Goal: Find specific fact: Find specific fact

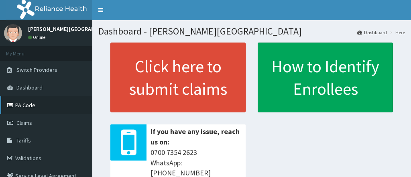
click at [20, 104] on link "PA Code" at bounding box center [46, 105] width 92 height 18
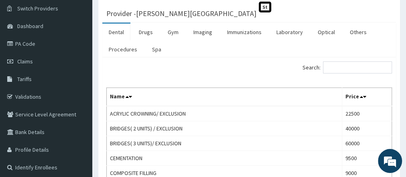
scroll to position [69, 0]
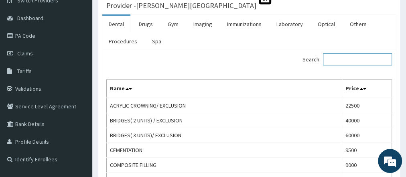
click at [338, 57] on input "Search:" at bounding box center [357, 59] width 69 height 12
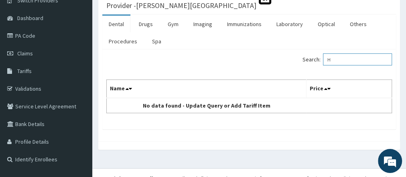
type input "H"
type input "P"
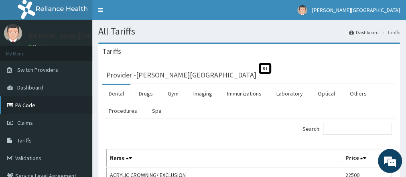
click at [26, 113] on link "PA Code" at bounding box center [46, 105] width 92 height 18
click at [289, 95] on link "Laboratory" at bounding box center [289, 93] width 39 height 17
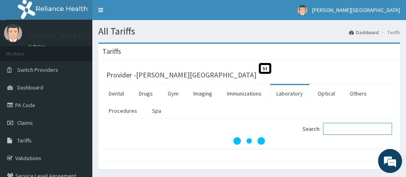
click at [336, 128] on input "Search:" at bounding box center [357, 129] width 69 height 12
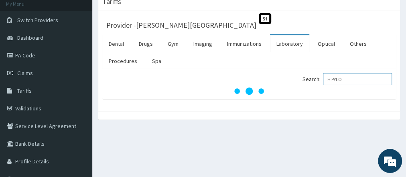
scroll to position [69, 0]
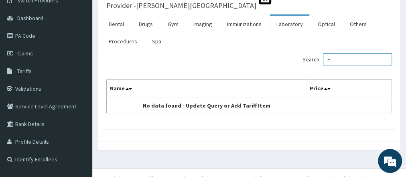
type input "H"
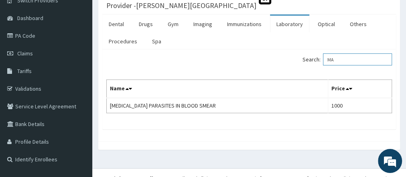
type input "M"
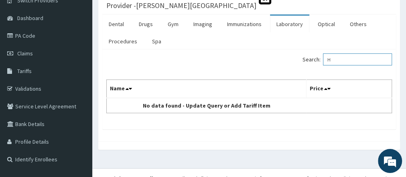
type input "H"
type input "Y"
click at [348, 58] on input "FAECE" at bounding box center [357, 59] width 69 height 12
type input "F"
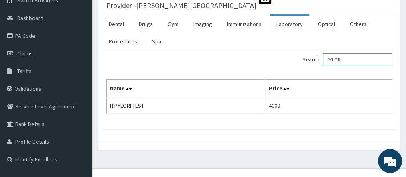
type input "PYLORI"
